Goal: Communication & Community: Answer question/provide support

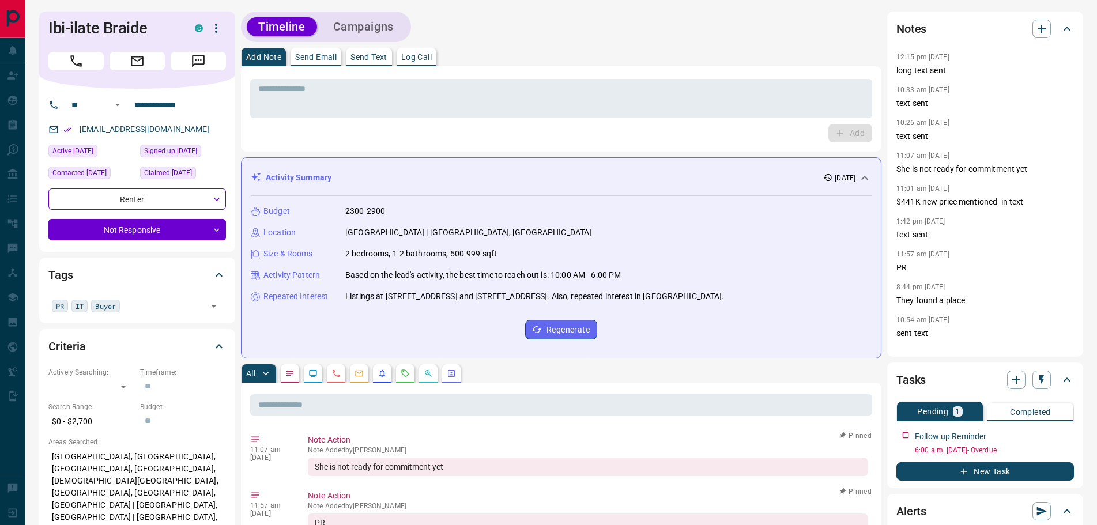
click at [434, 62] on button "Log Call" at bounding box center [417, 57] width 40 height 18
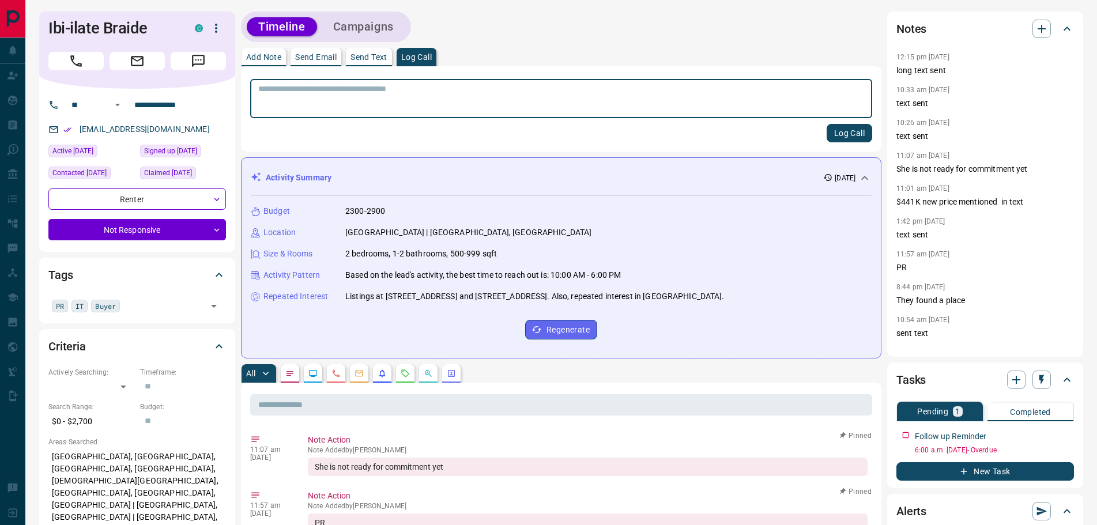
drag, startPoint x: 839, startPoint y: 128, endPoint x: 620, endPoint y: 123, distance: 219.1
click at [838, 127] on button "Log Call" at bounding box center [850, 133] width 46 height 18
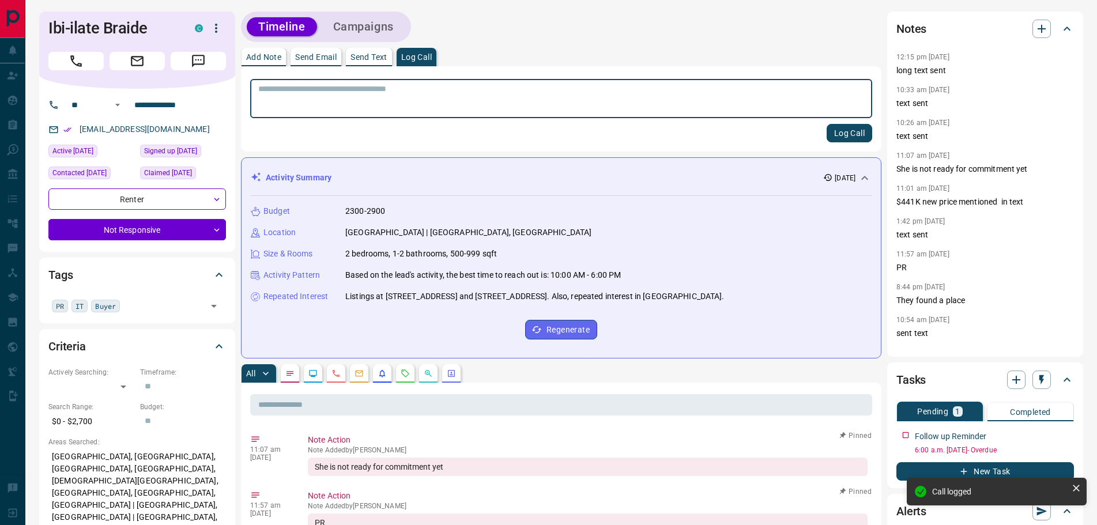
click at [340, 98] on textarea at bounding box center [561, 98] width 606 height 29
type textarea "*********"
click at [841, 130] on button "Log Call" at bounding box center [850, 133] width 46 height 18
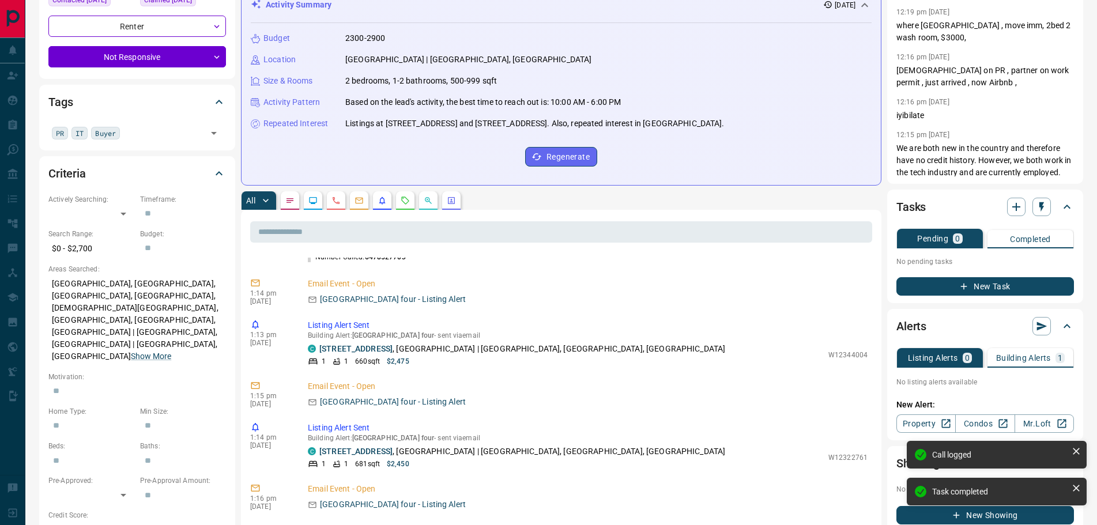
scroll to position [236, 0]
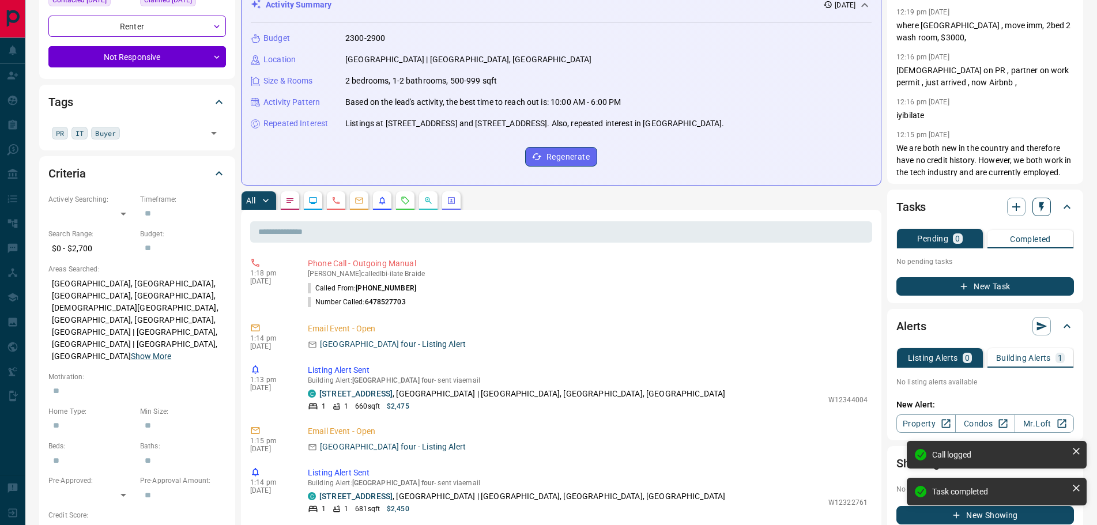
click at [1043, 209] on icon "button" at bounding box center [1042, 207] width 12 height 12
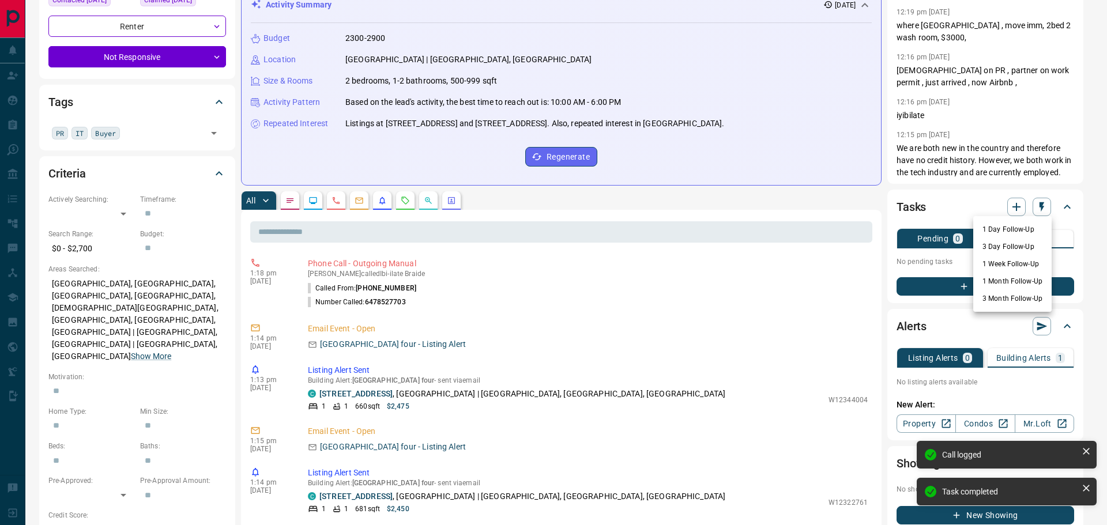
click at [1005, 296] on li "3 Month Follow-Up" at bounding box center [1012, 298] width 78 height 17
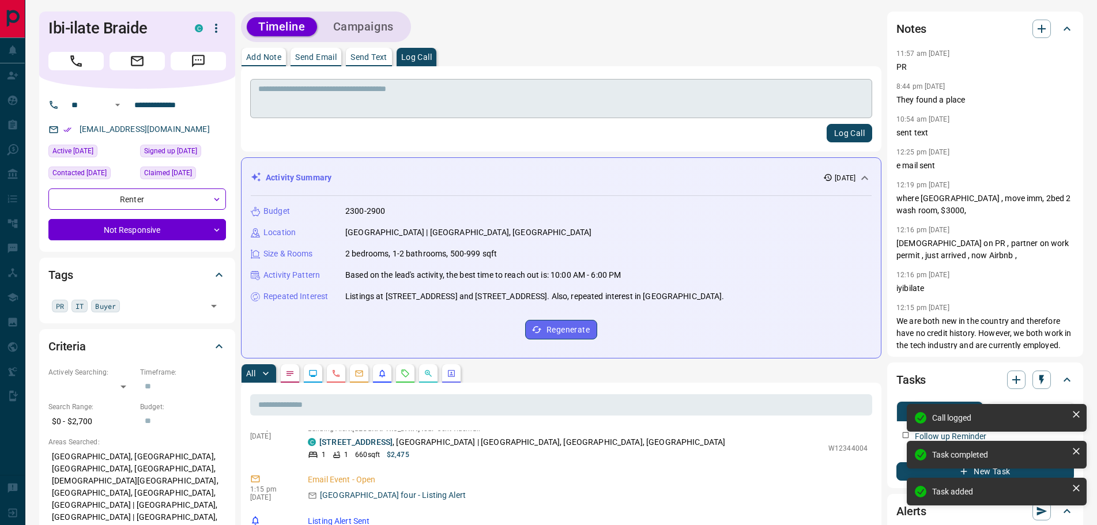
scroll to position [278, 0]
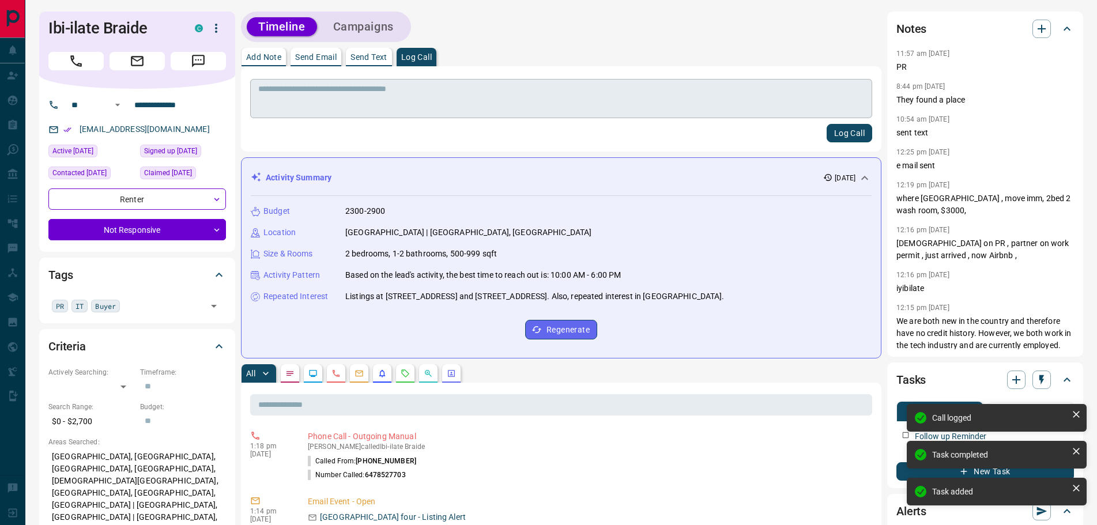
click at [297, 101] on textarea at bounding box center [561, 98] width 606 height 29
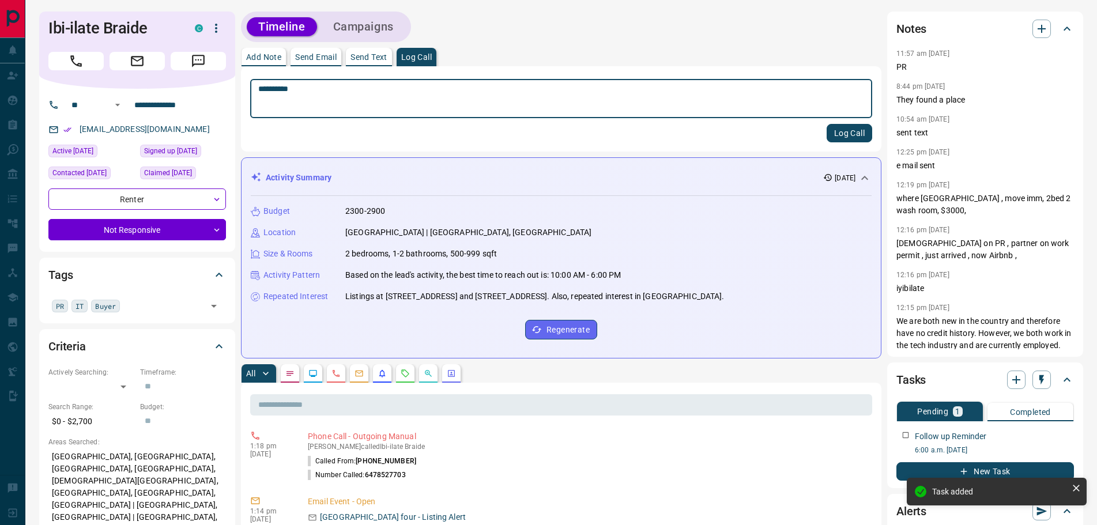
type textarea "*********"
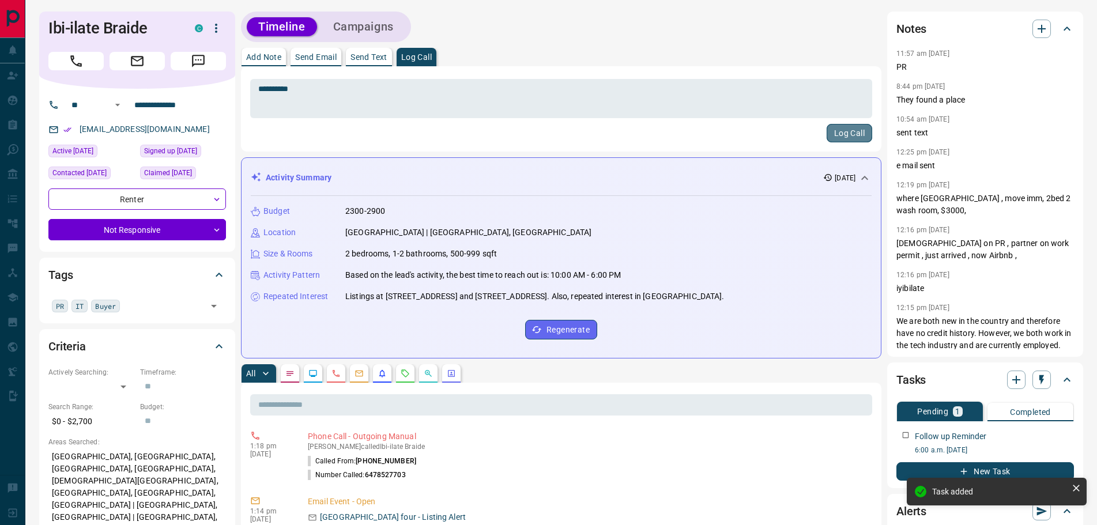
click at [838, 135] on button "Log Call" at bounding box center [850, 133] width 46 height 18
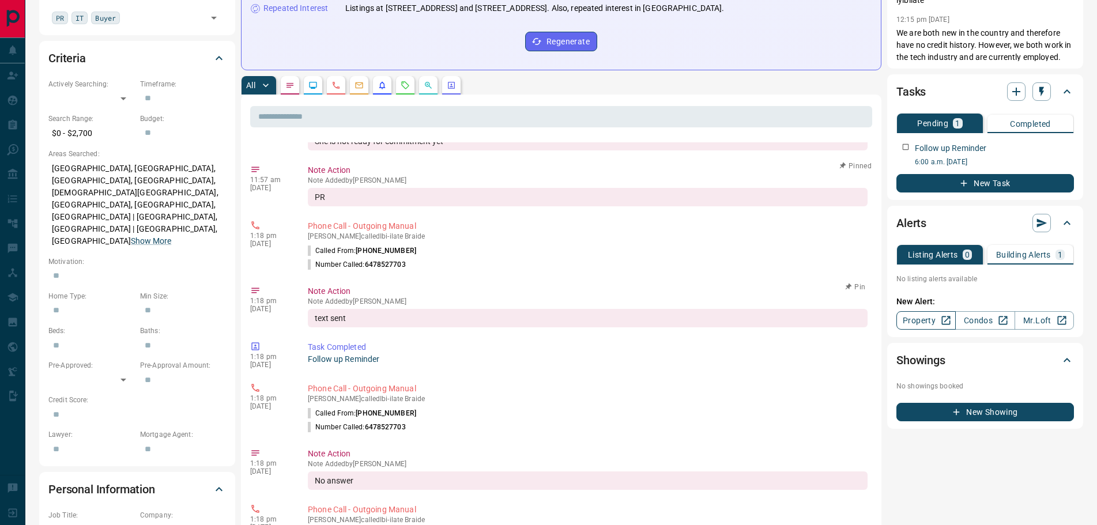
scroll to position [58, 0]
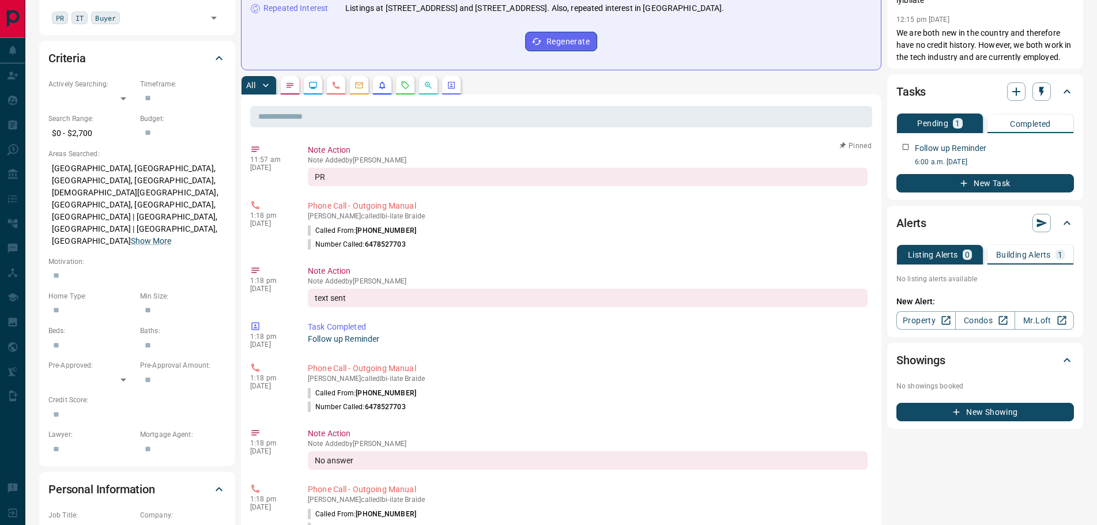
click at [1045, 246] on button "Building Alerts 1" at bounding box center [1031, 255] width 86 height 20
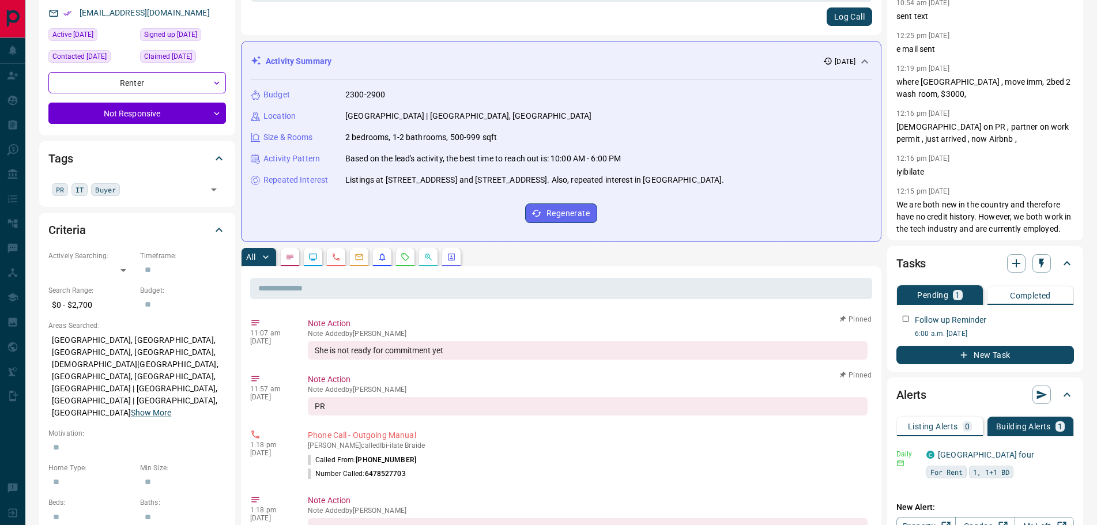
scroll to position [115, 0]
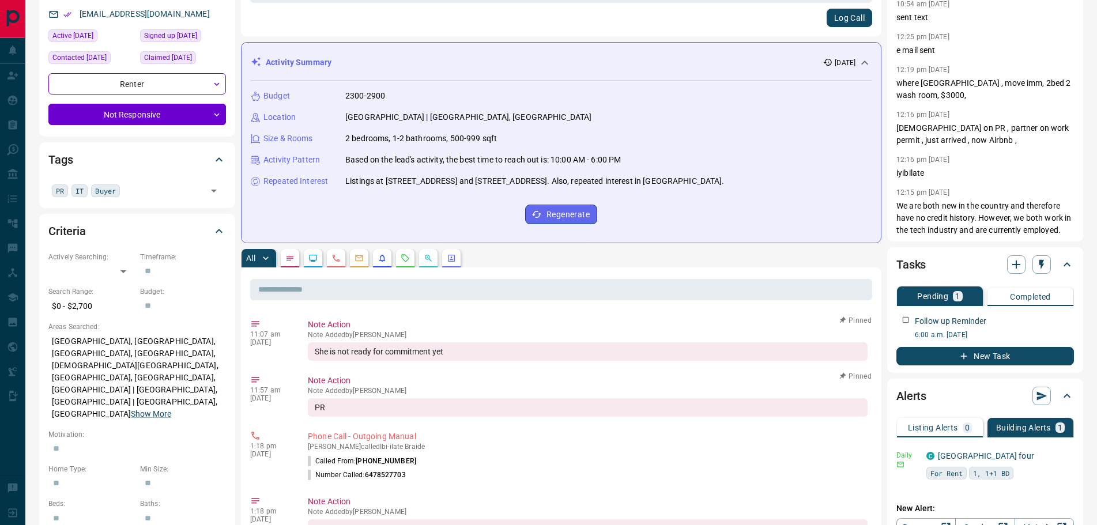
click at [297, 267] on button "button" at bounding box center [290, 258] width 18 height 18
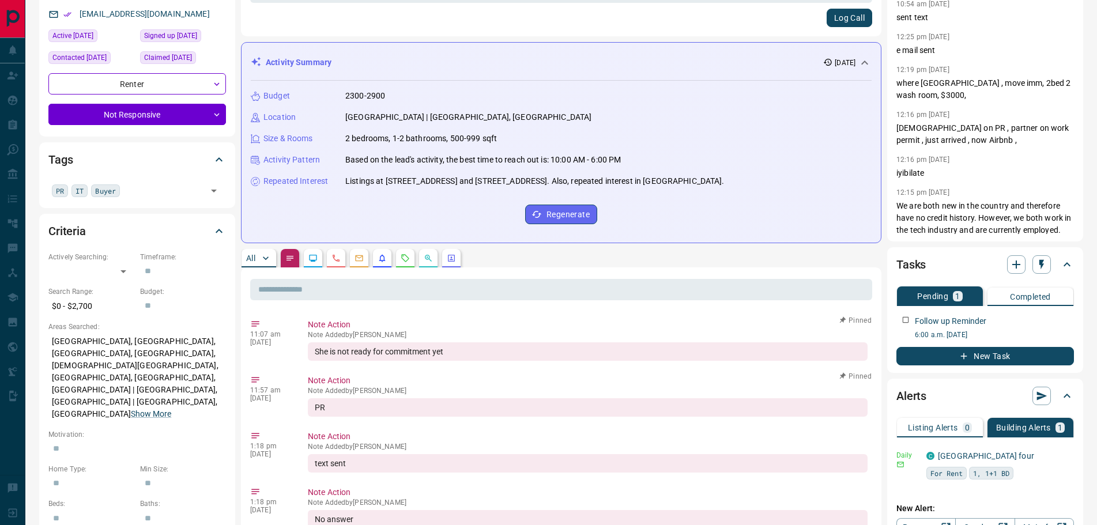
click at [251, 267] on button "All" at bounding box center [259, 258] width 35 height 18
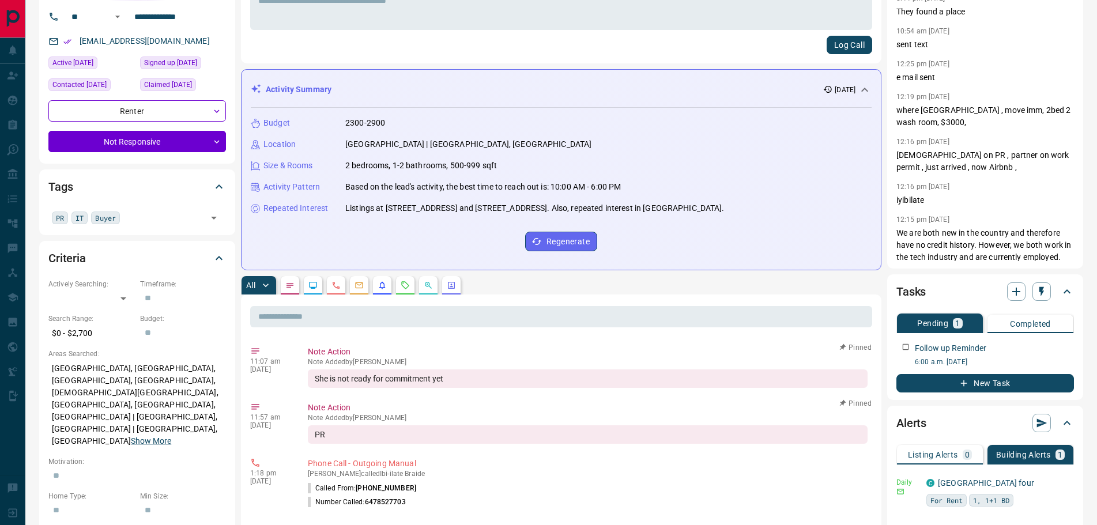
scroll to position [0, 0]
